Goal: Navigation & Orientation: Go to known website

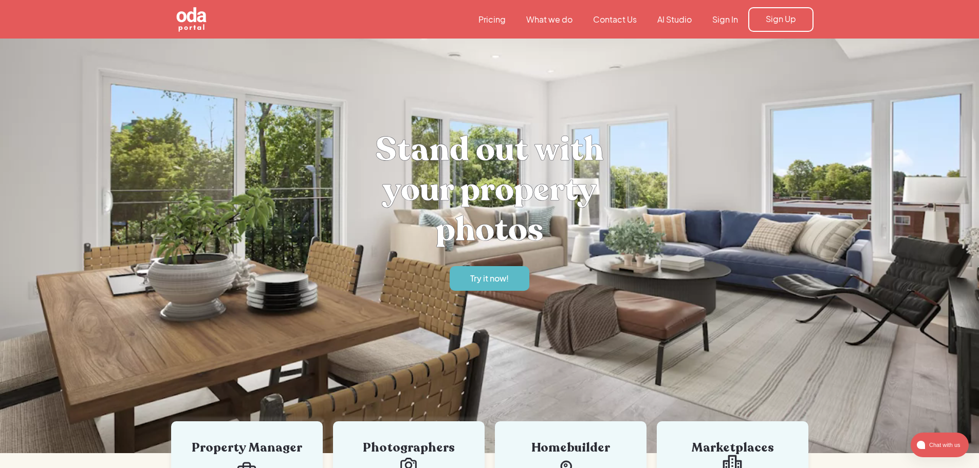
click at [731, 19] on link "Sign In" at bounding box center [725, 19] width 46 height 11
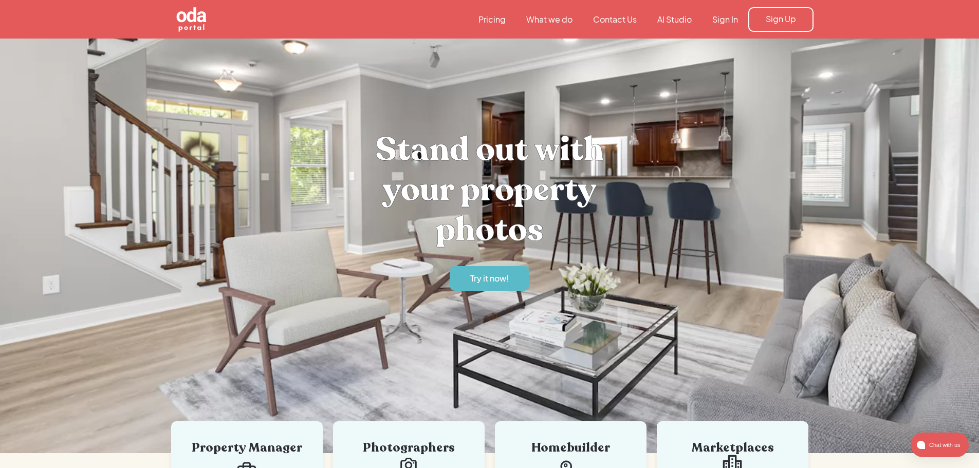
click at [718, 19] on link "Sign In" at bounding box center [725, 19] width 46 height 11
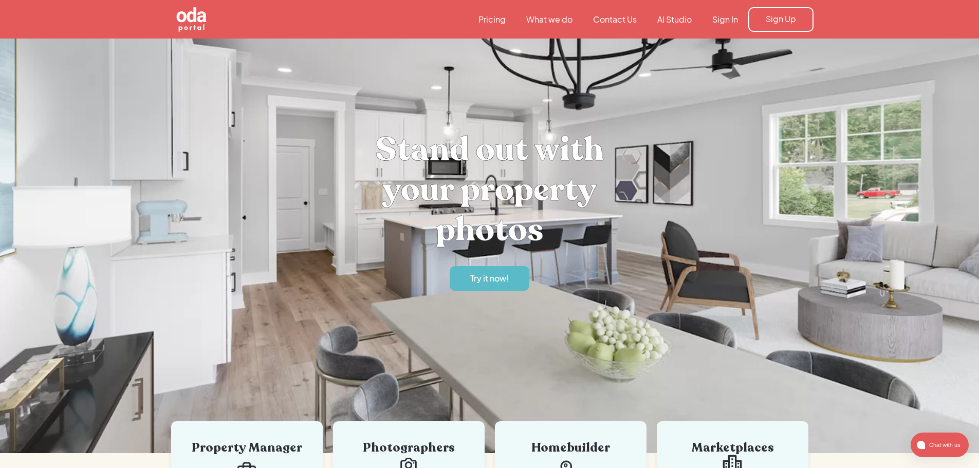
click at [718, 24] on link "Sign In" at bounding box center [725, 19] width 46 height 11
